Goal: Obtain resource: Obtain resource

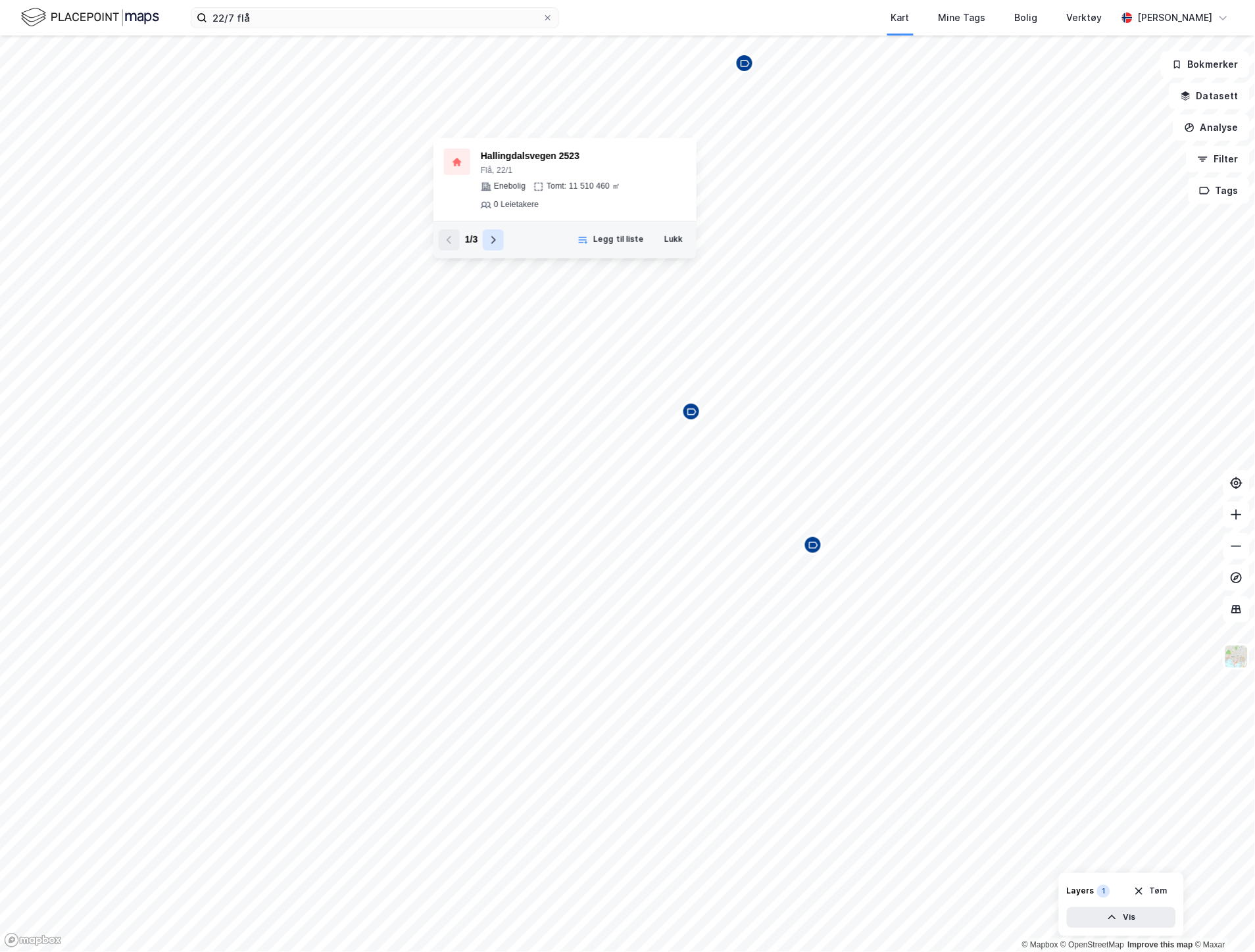
click at [491, 229] on button at bounding box center [493, 240] width 21 height 21
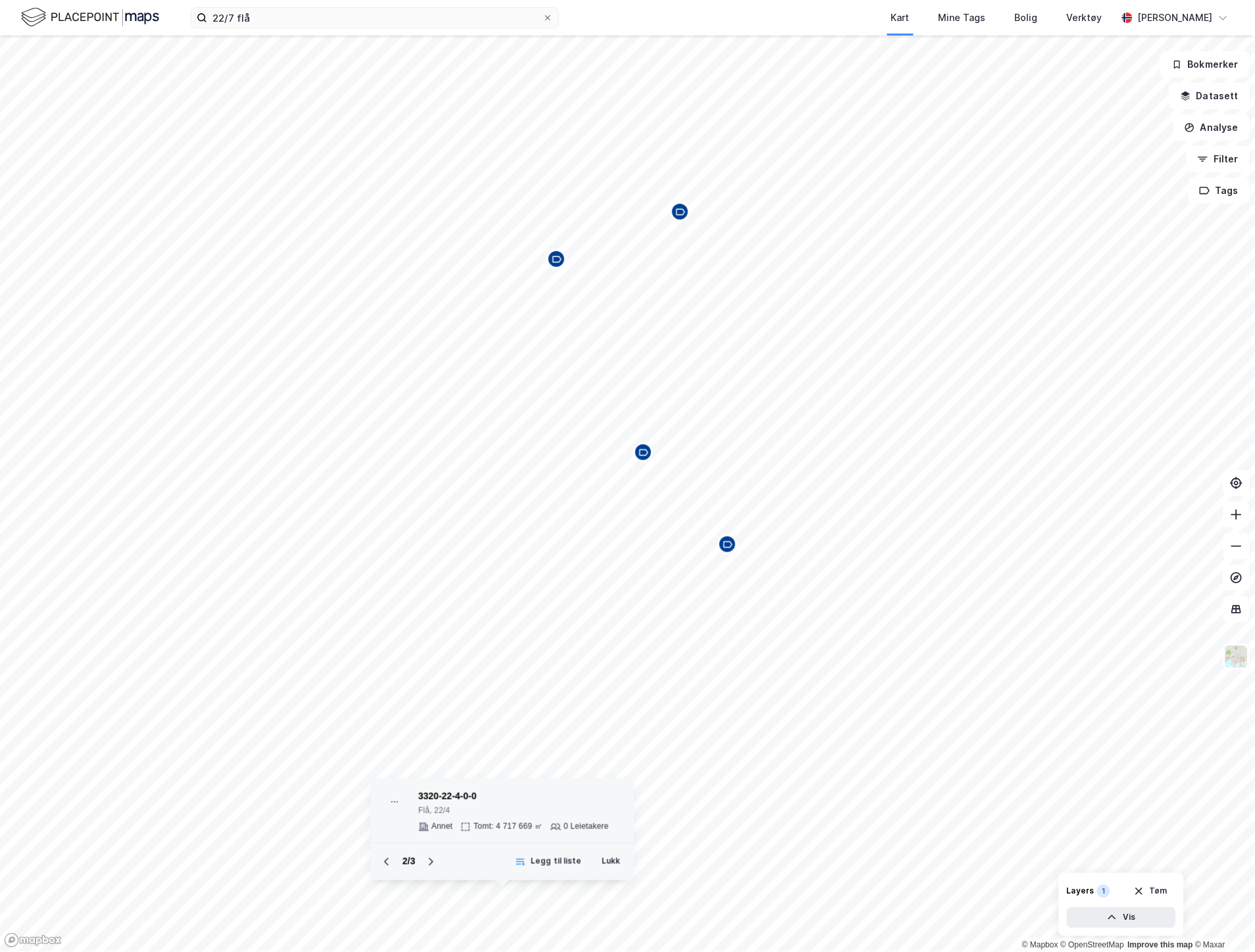
click at [461, 791] on div "3320-22-4-0-0" at bounding box center [514, 797] width 191 height 16
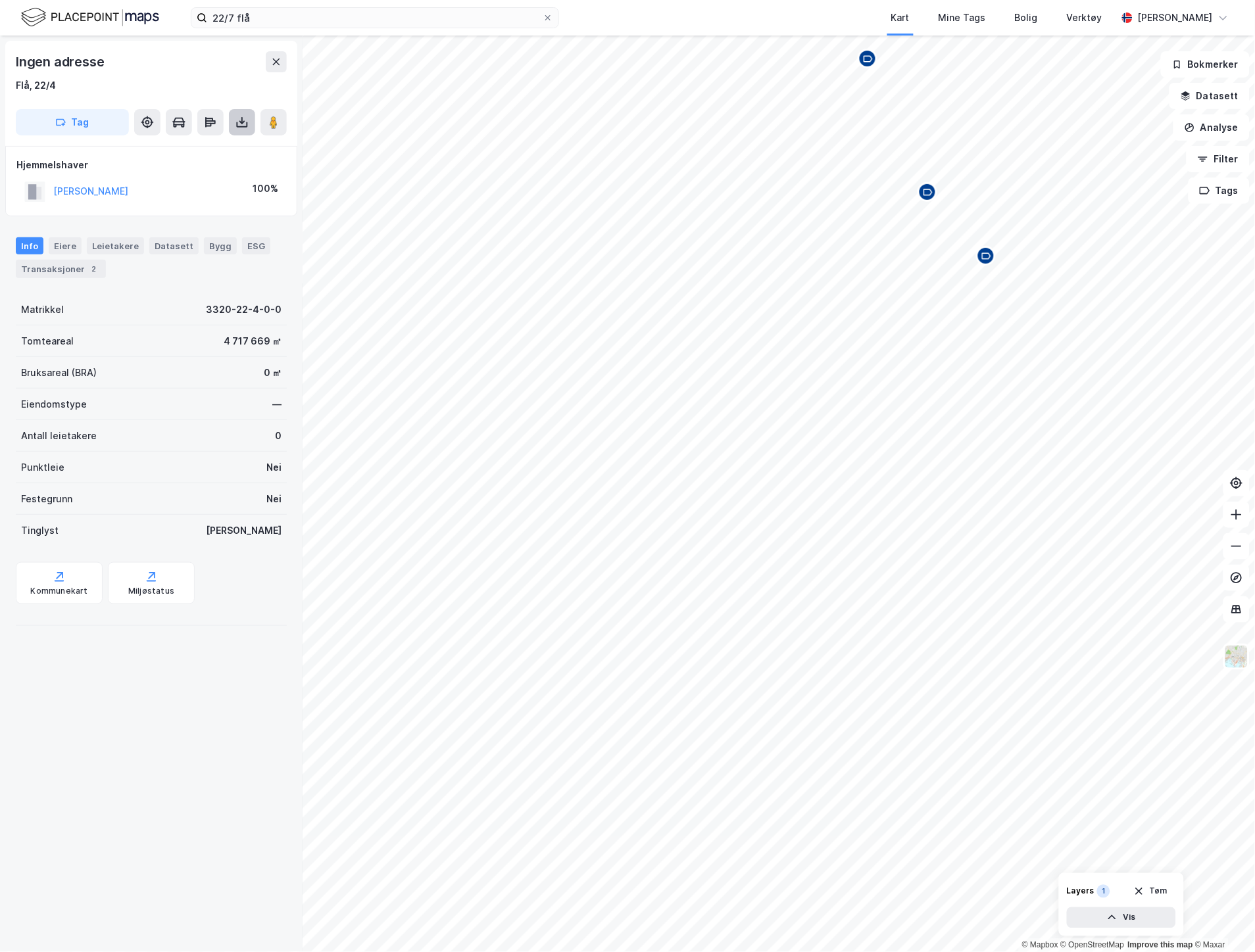
click at [236, 126] on icon at bounding box center [242, 122] width 13 height 13
click at [162, 146] on div "Last ned grunnbok" at bounding box center [177, 149] width 76 height 11
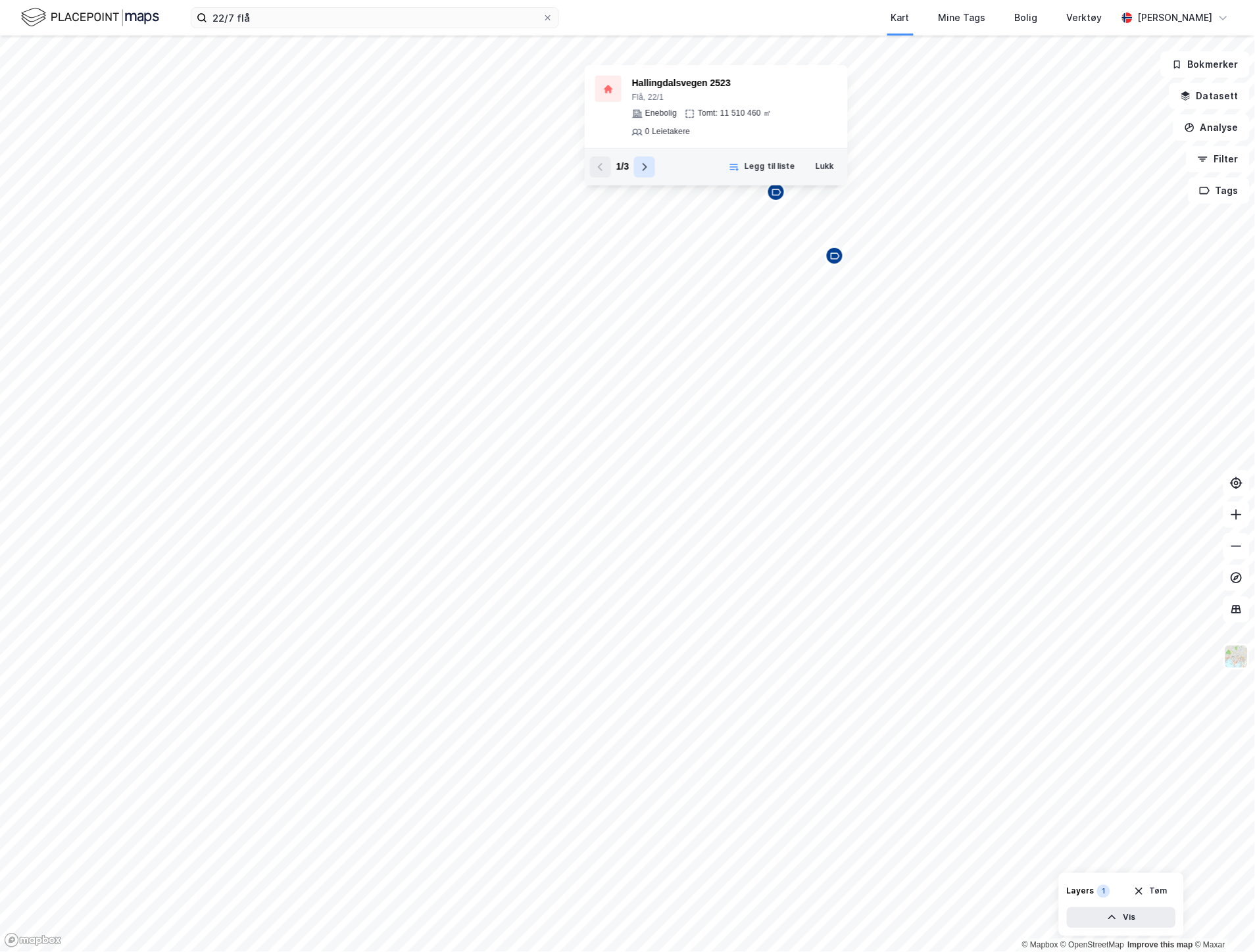
click at [640, 156] on button at bounding box center [645, 167] width 21 height 21
click at [609, 470] on icon at bounding box center [607, 467] width 11 height 11
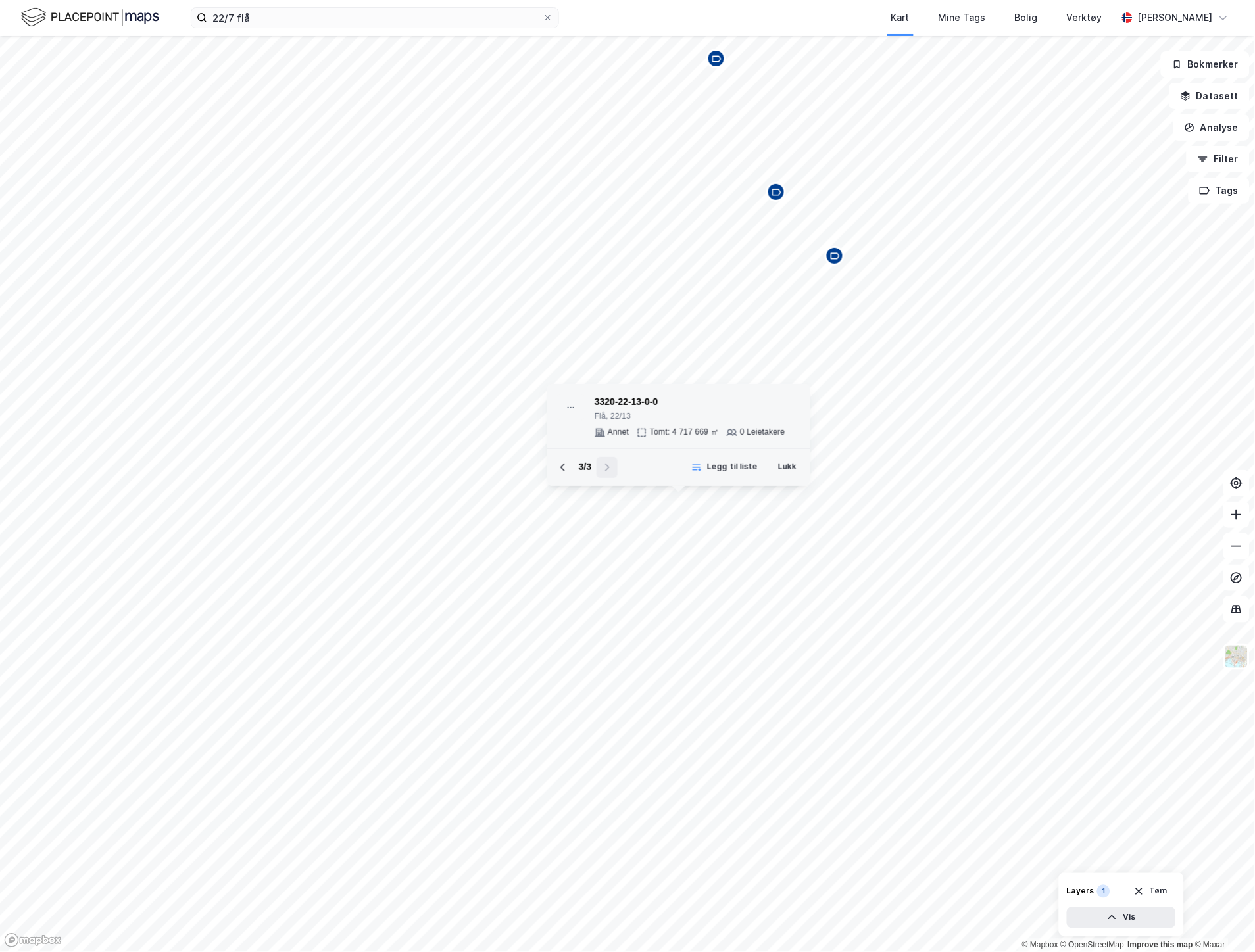
click at [615, 399] on div "3320-22-13-0-0" at bounding box center [690, 402] width 191 height 16
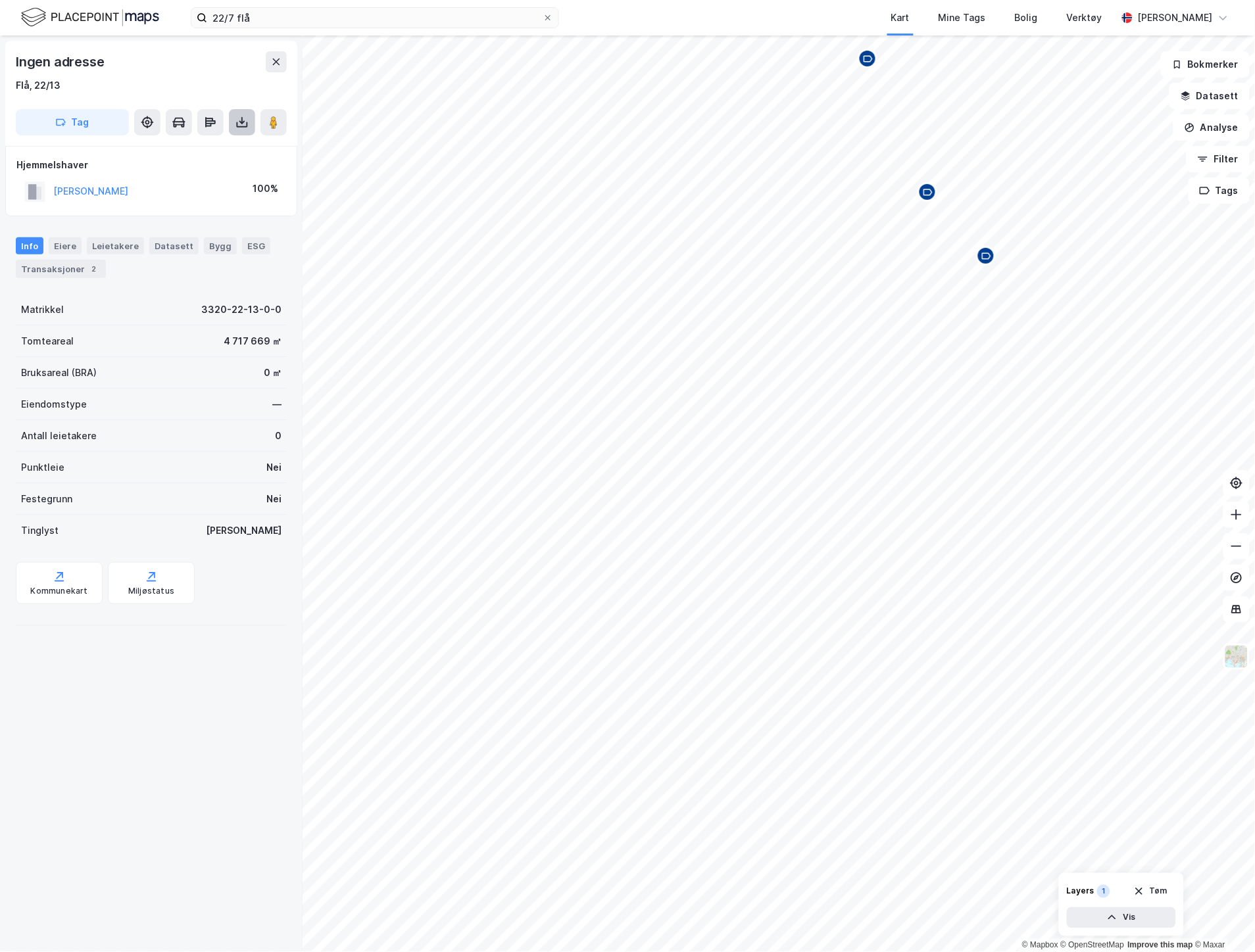
click at [236, 121] on icon at bounding box center [242, 122] width 13 height 13
click at [220, 143] on div "Last ned grunnbok" at bounding box center [185, 149] width 140 height 21
click at [1221, 189] on button "Tags" at bounding box center [1219, 191] width 61 height 27
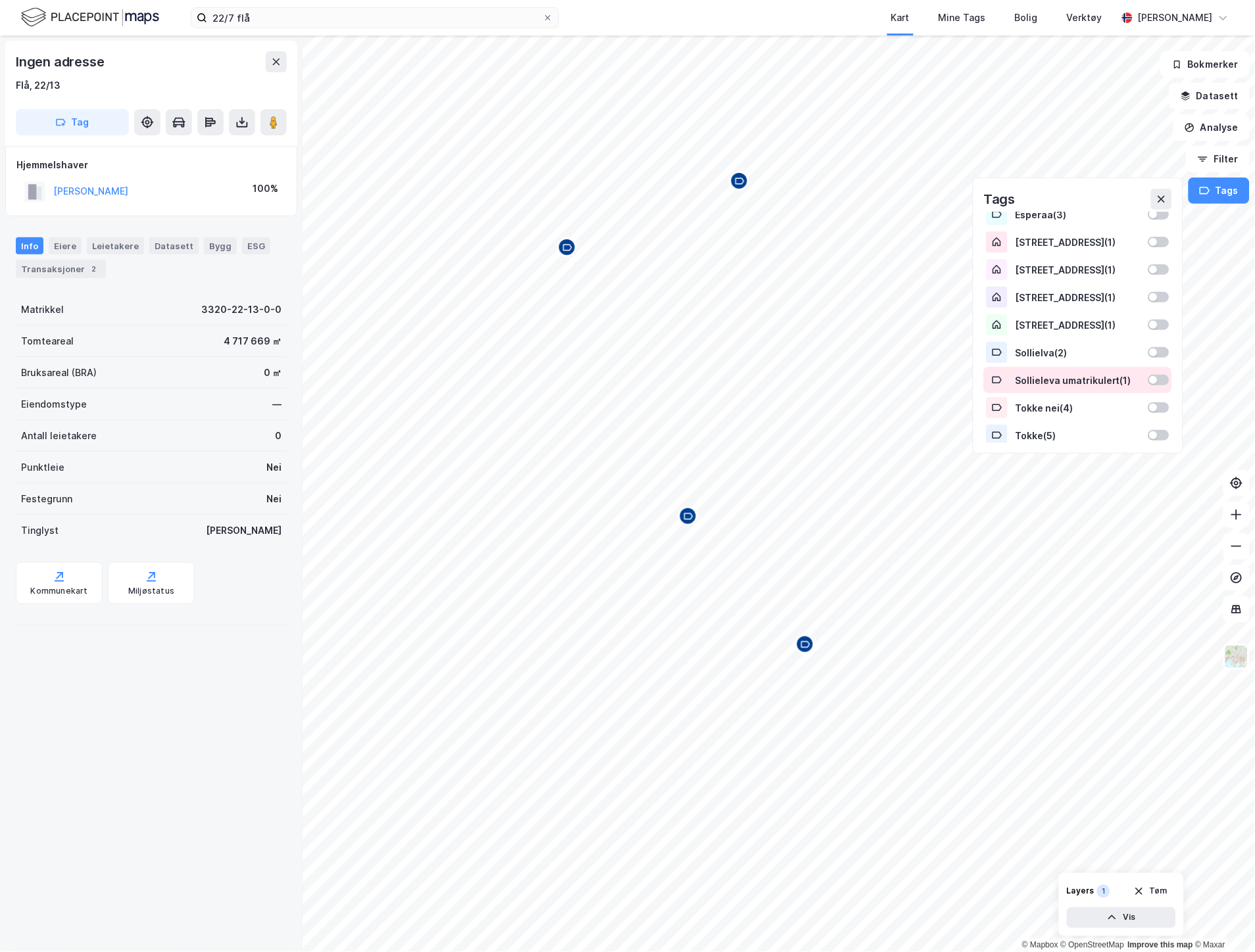
scroll to position [243, 0]
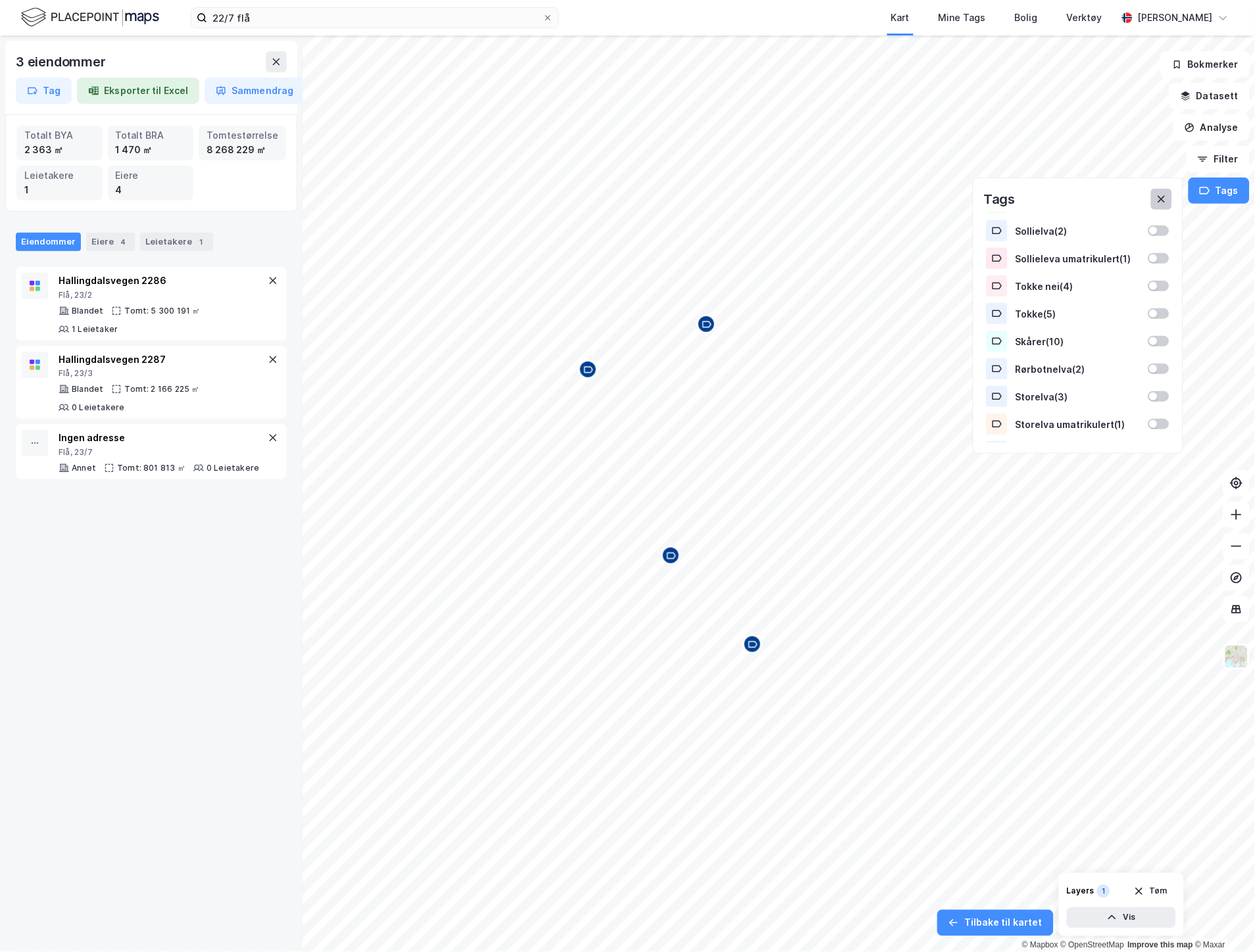
click at [1166, 194] on icon at bounding box center [1162, 199] width 11 height 11
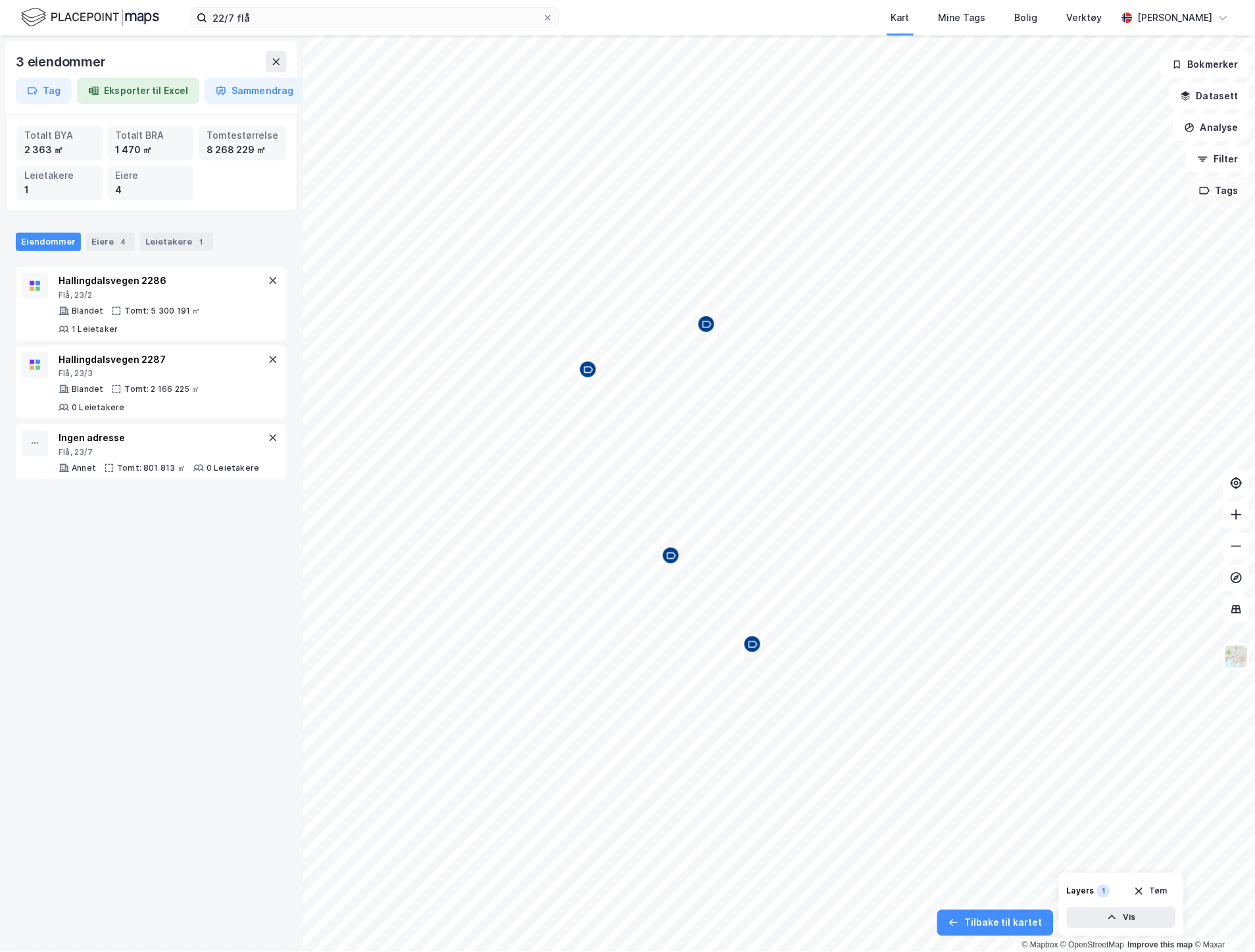
click at [1240, 182] on button "Tags" at bounding box center [1219, 191] width 61 height 27
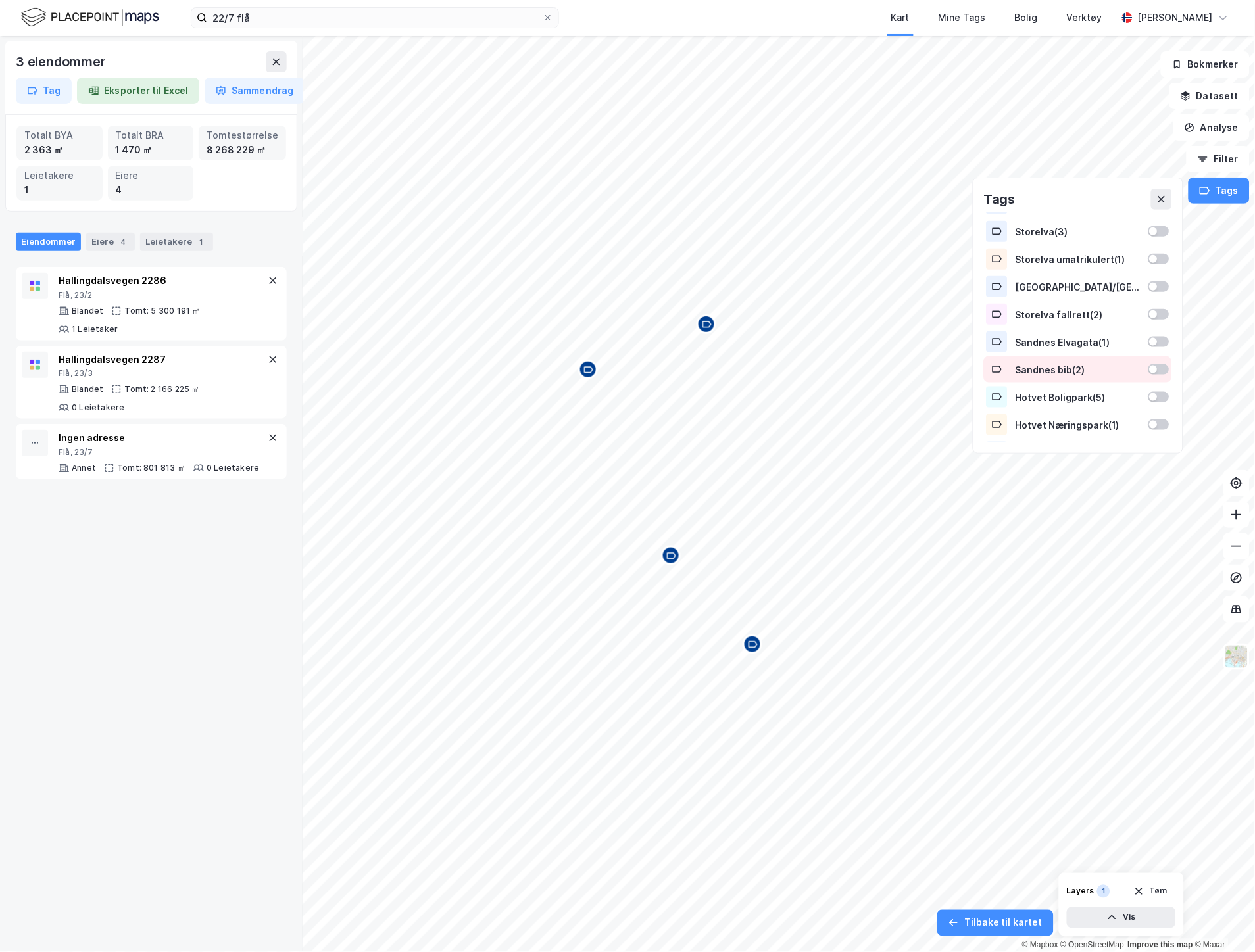
scroll to position [431, 0]
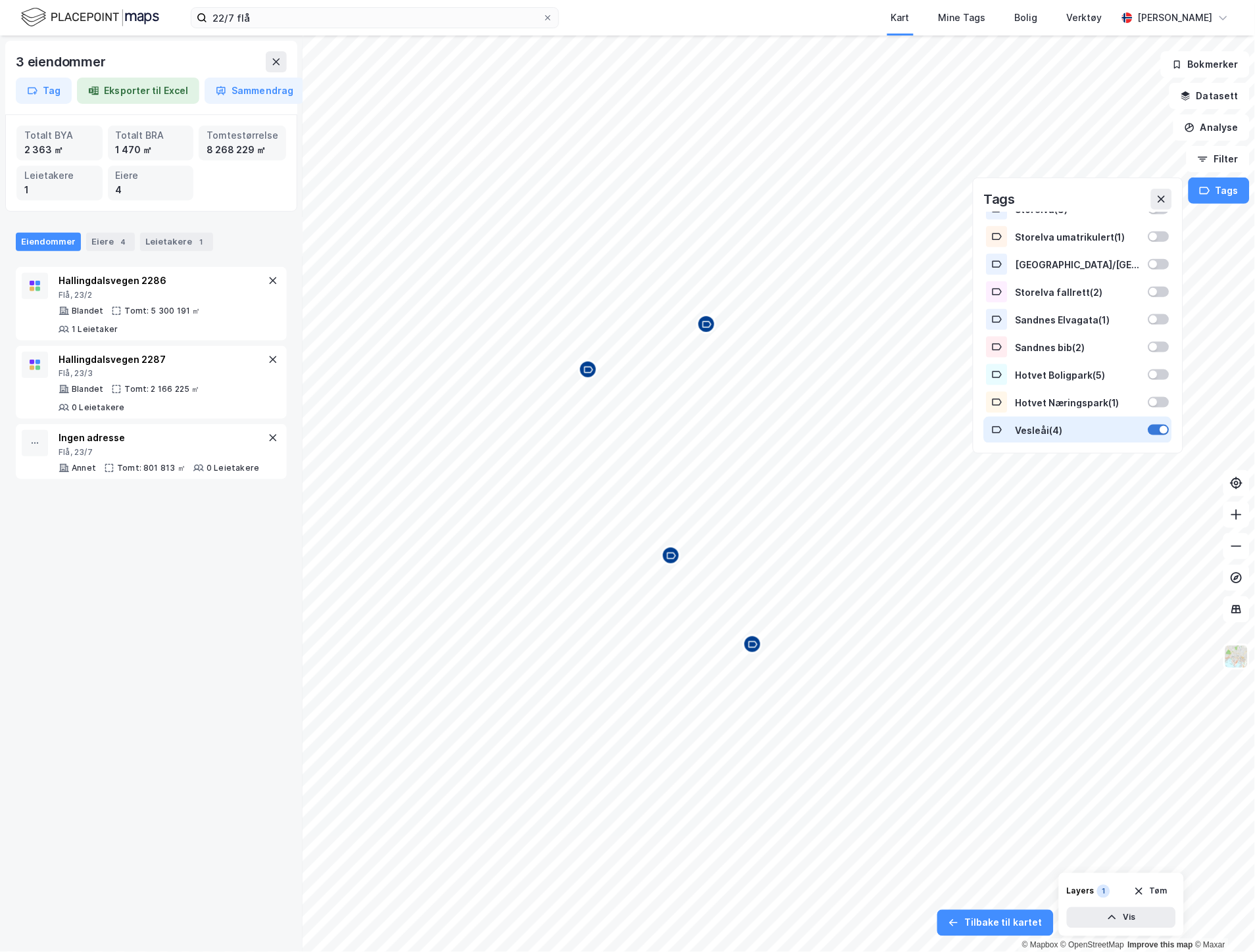
click at [1148, 430] on div at bounding box center [1159, 430] width 21 height 11
click at [1150, 430] on div at bounding box center [1154, 430] width 8 height 8
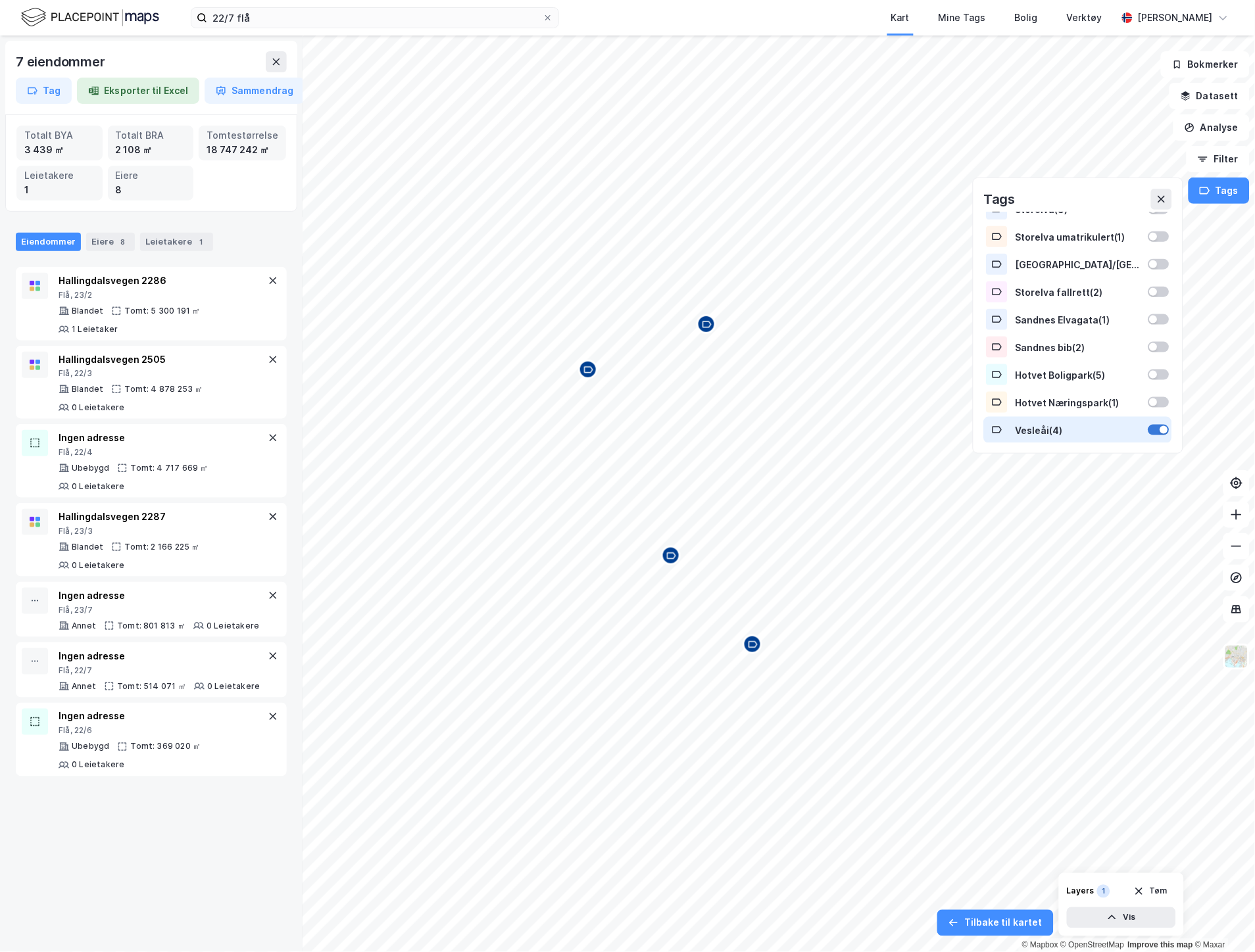
click at [1148, 428] on div at bounding box center [1159, 430] width 21 height 11
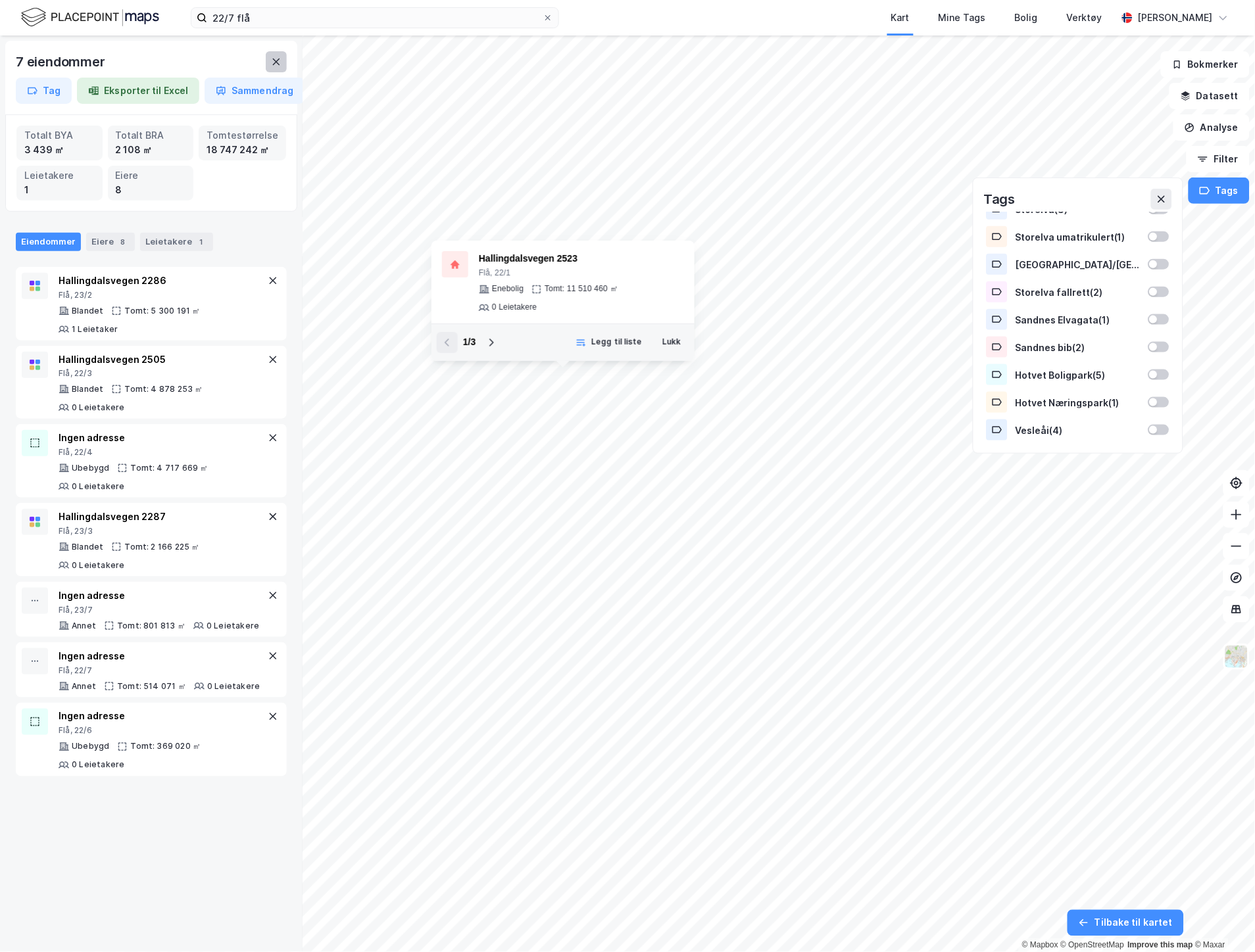
click at [274, 63] on icon at bounding box center [276, 62] width 7 height 7
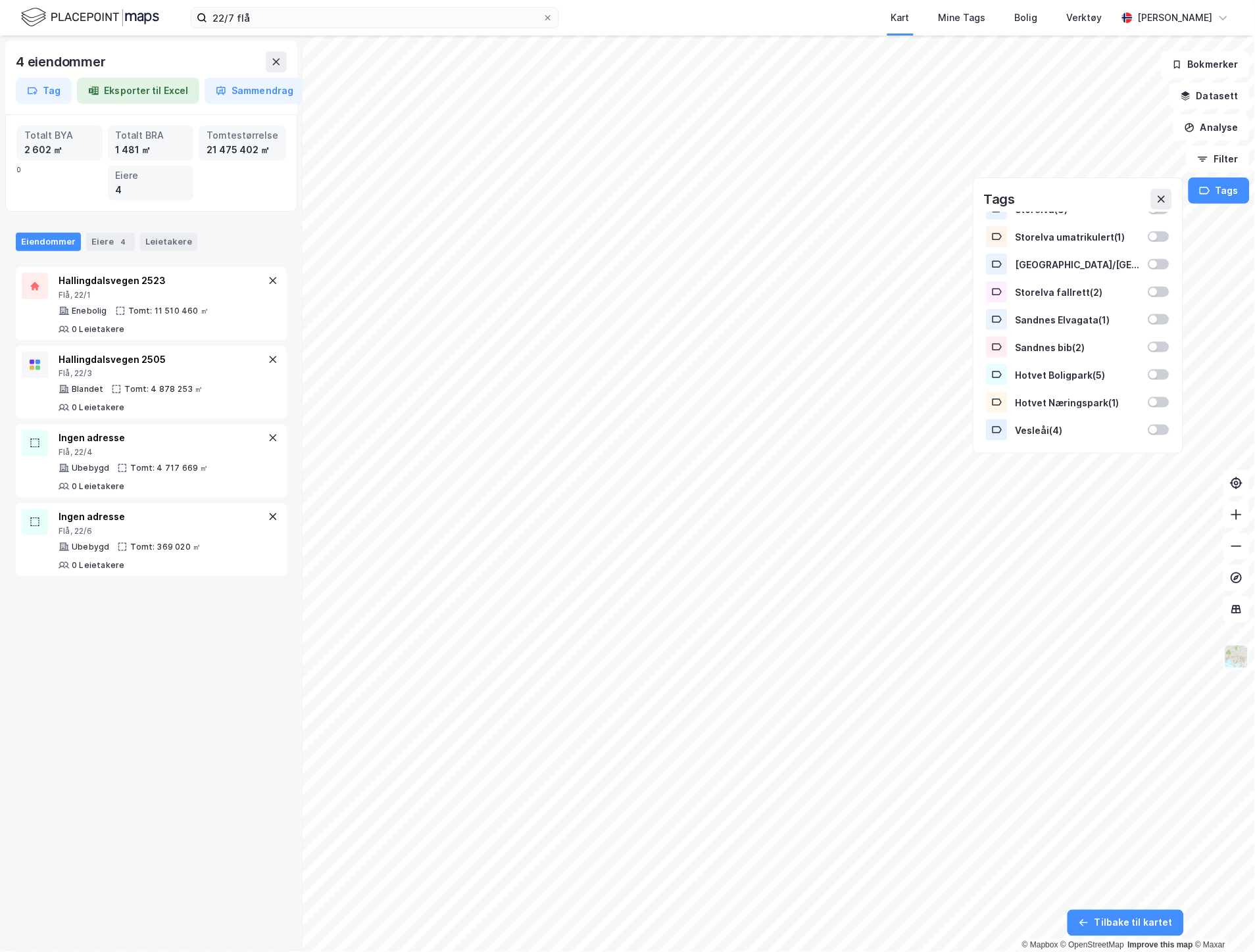
click at [1250, 649] on button at bounding box center [1237, 657] width 27 height 27
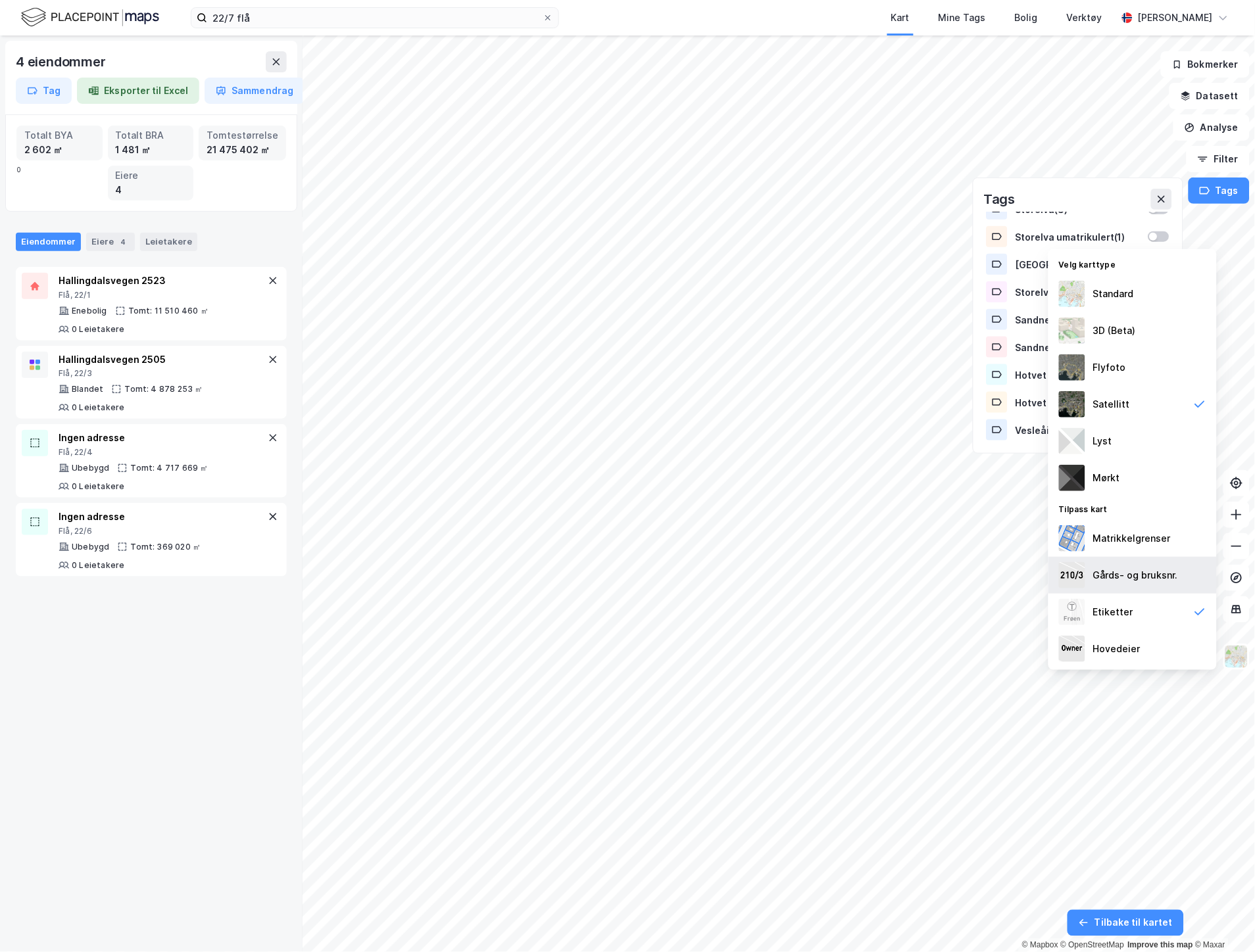
click at [1121, 567] on div "Gårds- og bruksnr." at bounding box center [1132, 575] width 169 height 37
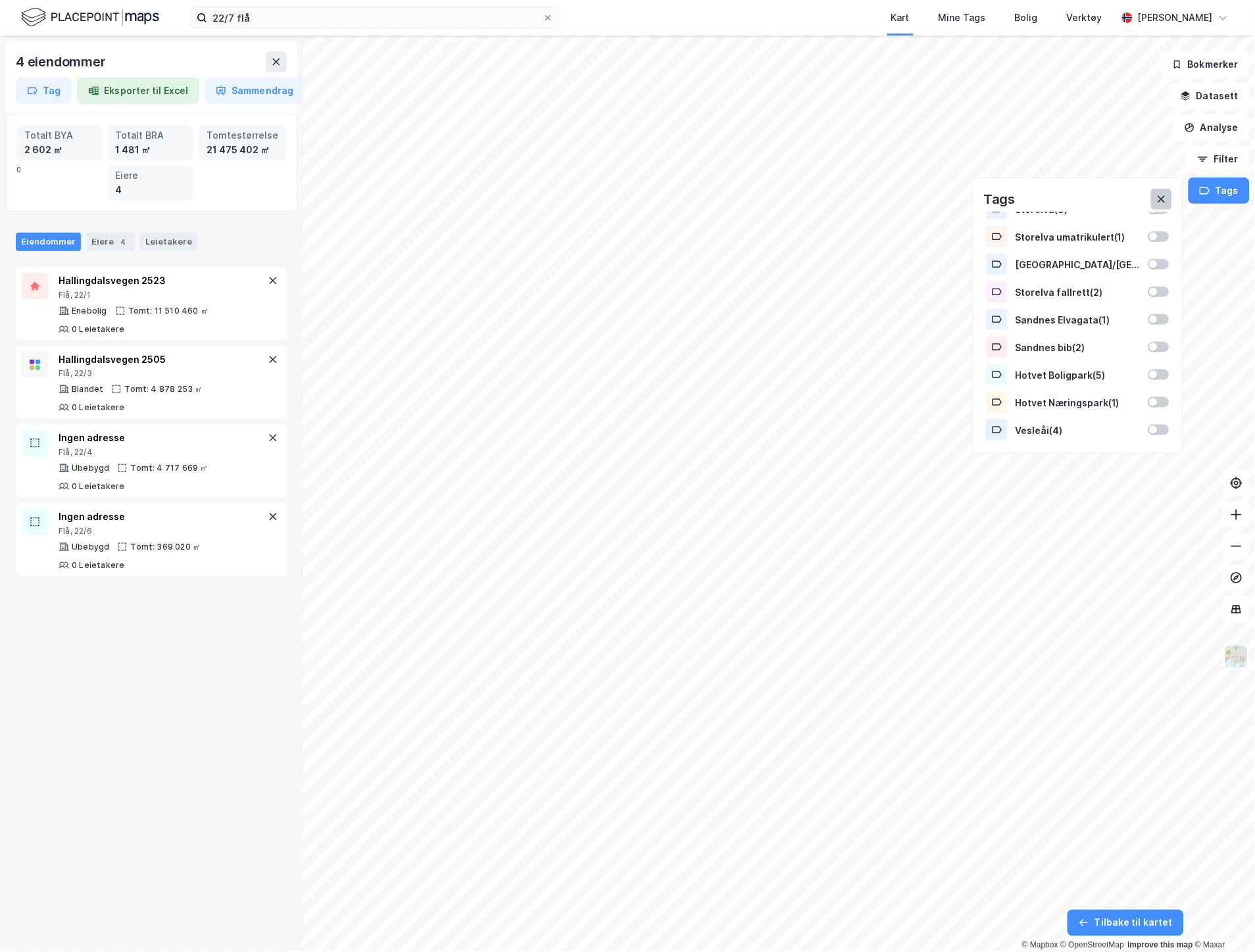
click at [1168, 198] on button at bounding box center [1162, 200] width 21 height 21
